Goal: Task Accomplishment & Management: Use online tool/utility

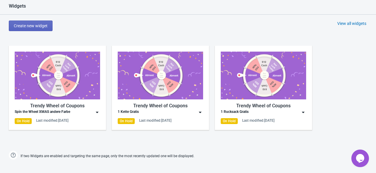
scroll to position [293, 0]
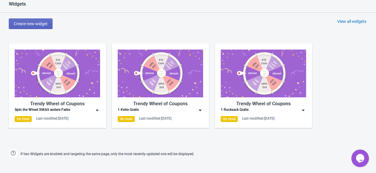
click at [97, 110] on img at bounding box center [97, 110] width 6 height 6
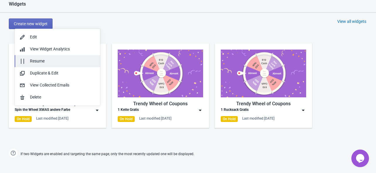
click at [45, 61] on div "Resume" at bounding box center [62, 61] width 65 height 6
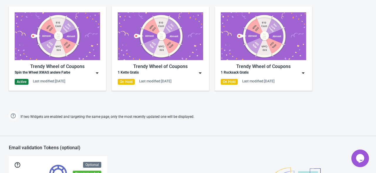
scroll to position [256, 0]
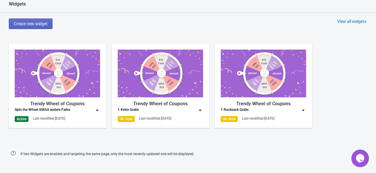
click at [42, 113] on div "Trendy Wheel of Coupons Spin the Wheel XMAS andere Farbe Active Last modified: …" at bounding box center [57, 86] width 85 height 72
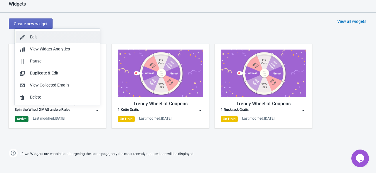
click at [45, 37] on div "Edit" at bounding box center [62, 37] width 65 height 6
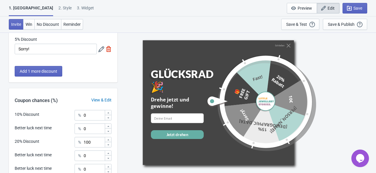
scroll to position [205, 0]
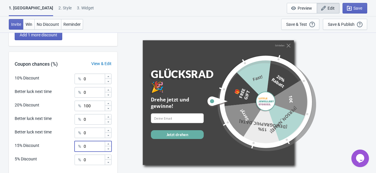
drag, startPoint x: 92, startPoint y: 146, endPoint x: 81, endPoint y: 146, distance: 10.9
click at [81, 146] on div "% 0" at bounding box center [92, 146] width 37 height 11
type input "30"
drag, startPoint x: 90, startPoint y: 162, endPoint x: 82, endPoint y: 161, distance: 8.2
click at [82, 161] on div "% 0" at bounding box center [92, 159] width 37 height 11
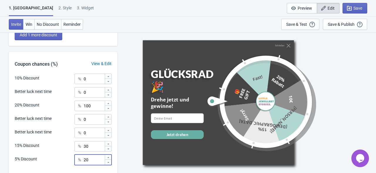
type input "20"
drag, startPoint x: 92, startPoint y: 106, endPoint x: 68, endPoint y: 103, distance: 24.5
click at [68, 103] on div "20% Discount % 100" at bounding box center [63, 105] width 97 height 8
type input "50"
click at [125, 58] on div "Schließen GLÜCKSRAD 🎉 Drehe jetzt und gewinne! email-input Jetzt drehen 🎁 FREE …" at bounding box center [246, 102] width 252 height 140
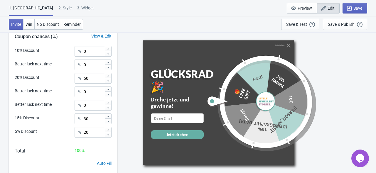
scroll to position [251, 0]
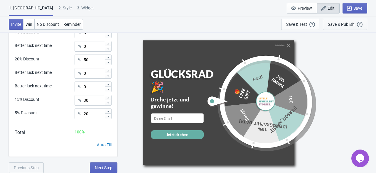
click at [333, 23] on div "Save & Publish" at bounding box center [340, 24] width 27 height 5
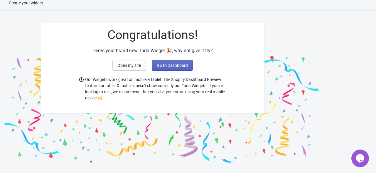
scroll to position [6, 0]
click at [172, 65] on span "Go to Dashboard" at bounding box center [172, 65] width 31 height 5
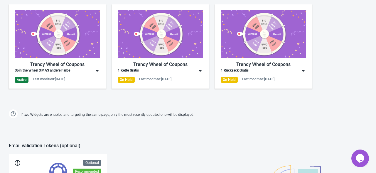
scroll to position [299, 0]
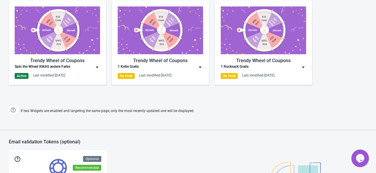
click at [98, 69] on img at bounding box center [97, 67] width 6 height 6
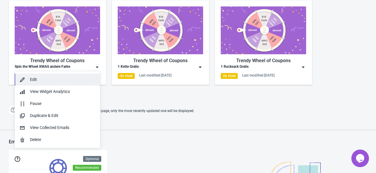
click at [48, 82] on div "Edit" at bounding box center [62, 80] width 65 height 6
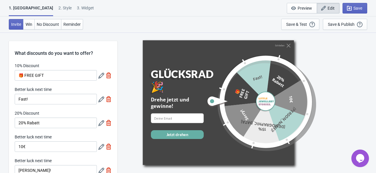
click at [63, 4] on div "1. Coupon 2 . Style 3. Widget 1. Coupon 2 . Style 3. Widget Save and Exit Previ…" at bounding box center [188, 8] width 376 height 16
click at [77, 8] on div "3. Widget" at bounding box center [85, 10] width 17 height 10
select select "products"
select select "once"
select select "1"
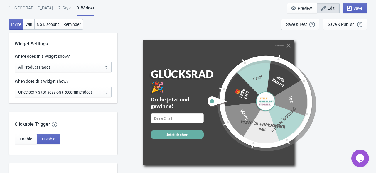
scroll to position [466, 0]
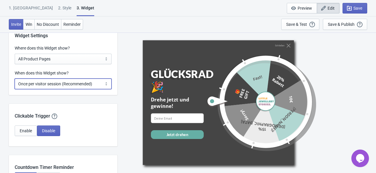
click at [97, 85] on select "Every new visit of page Once every period of time Once per visitor session (Rec…" at bounding box center [63, 84] width 97 height 11
select select "once_per_user"
click at [15, 79] on select "Every new visit of page Once every period of time Once per visitor session (Rec…" at bounding box center [63, 84] width 97 height 11
click at [106, 83] on select "Every new visit of page Once every period of time Once per visitor session (Rec…" at bounding box center [63, 84] width 97 height 11
click at [15, 79] on select "Every new visit of page Once every period of time Once per visitor session (Rec…" at bounding box center [63, 84] width 97 height 11
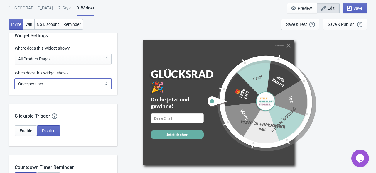
click at [101, 84] on select "Every new visit of page Once every period of time Once per visitor session (Rec…" at bounding box center [63, 84] width 97 height 11
click at [15, 79] on select "Every new visit of page Once every period of time Once per visitor session (Rec…" at bounding box center [63, 84] width 97 height 11
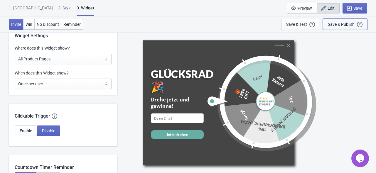
click at [332, 22] on div "Save & Publish" at bounding box center [340, 24] width 27 height 5
